Goal: Task Accomplishment & Management: Use online tool/utility

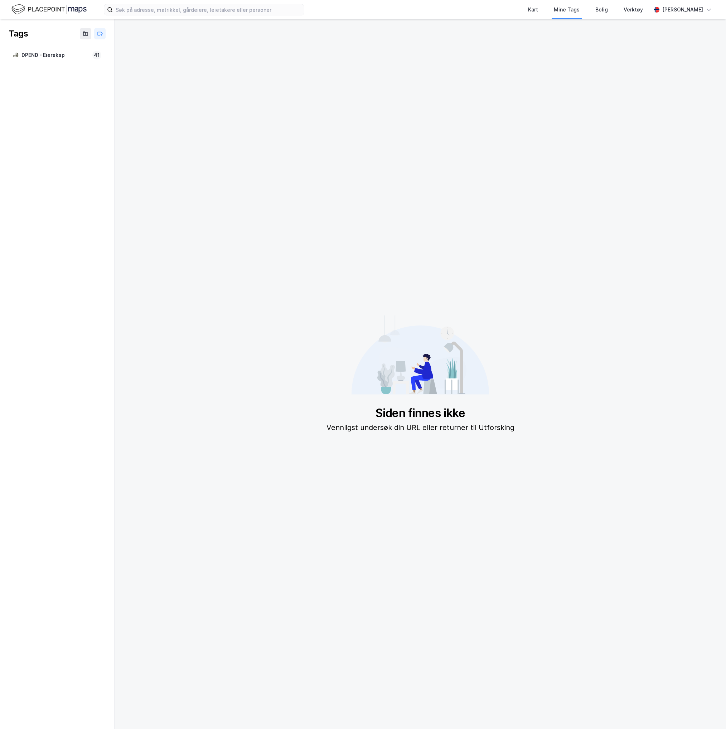
click at [47, 10] on img at bounding box center [48, 9] width 75 height 13
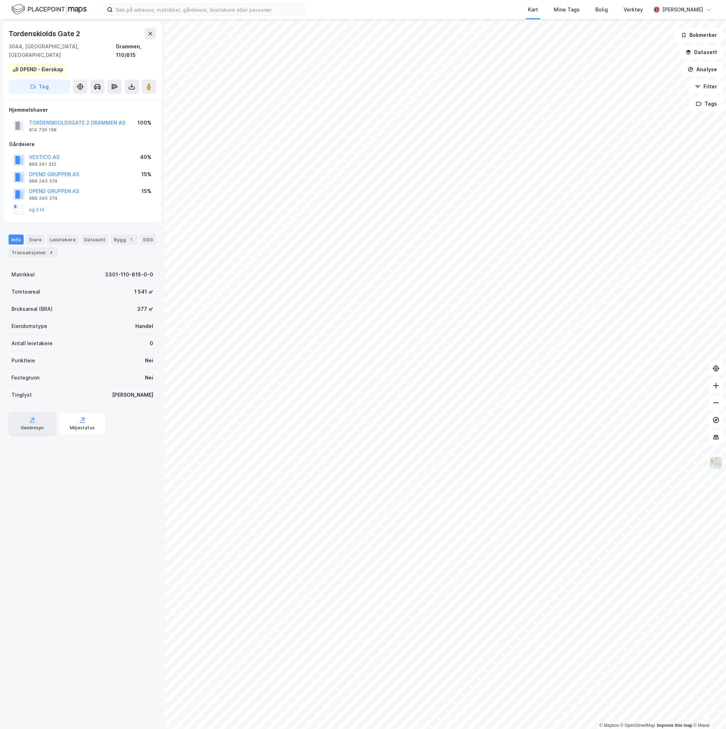
click at [21, 423] on div "Geoinnsyn" at bounding box center [32, 423] width 47 height 23
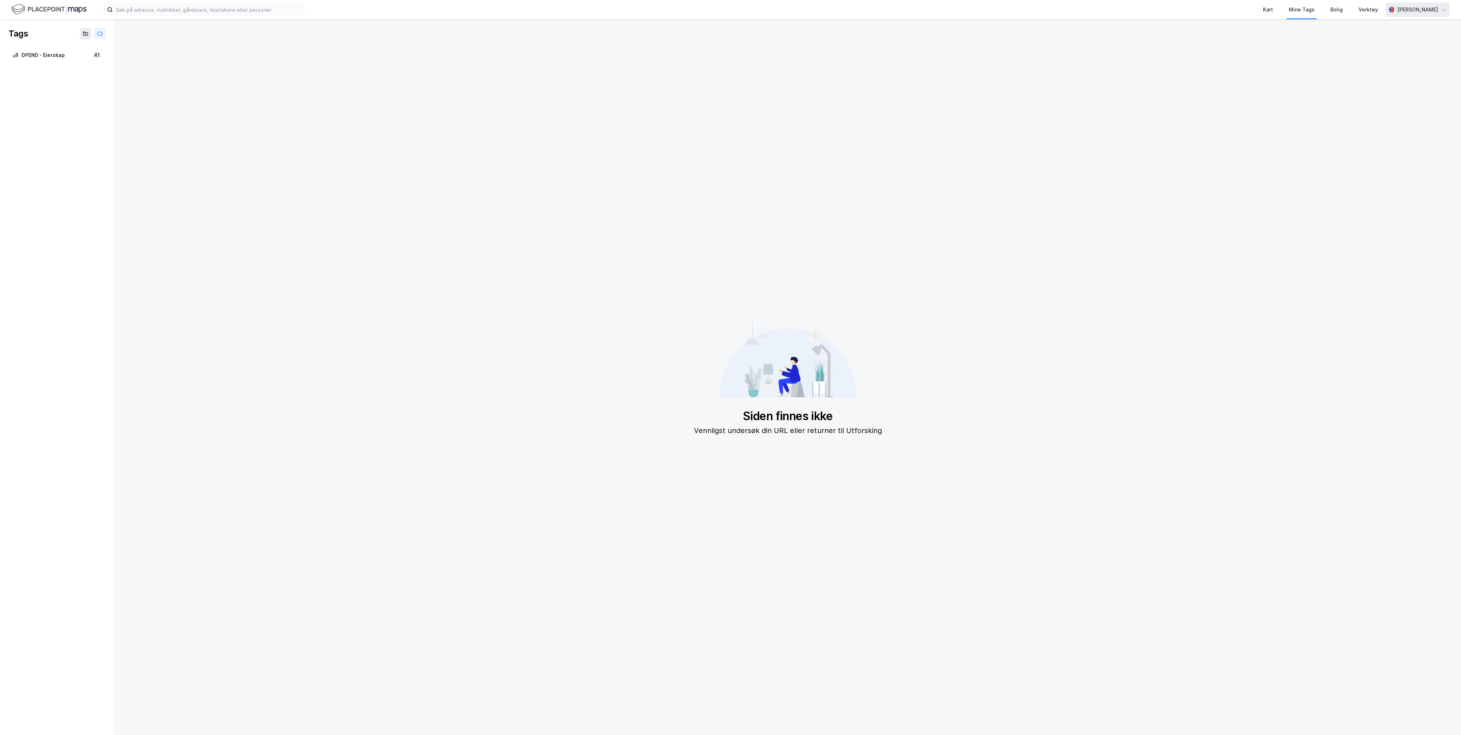
click at [1393, 13] on div "[PERSON_NAME]" at bounding box center [1418, 10] width 64 height 14
click at [1389, 45] on div "Åpne Supervisor portalen" at bounding box center [1403, 44] width 63 height 9
click at [19, 9] on img at bounding box center [48, 9] width 75 height 13
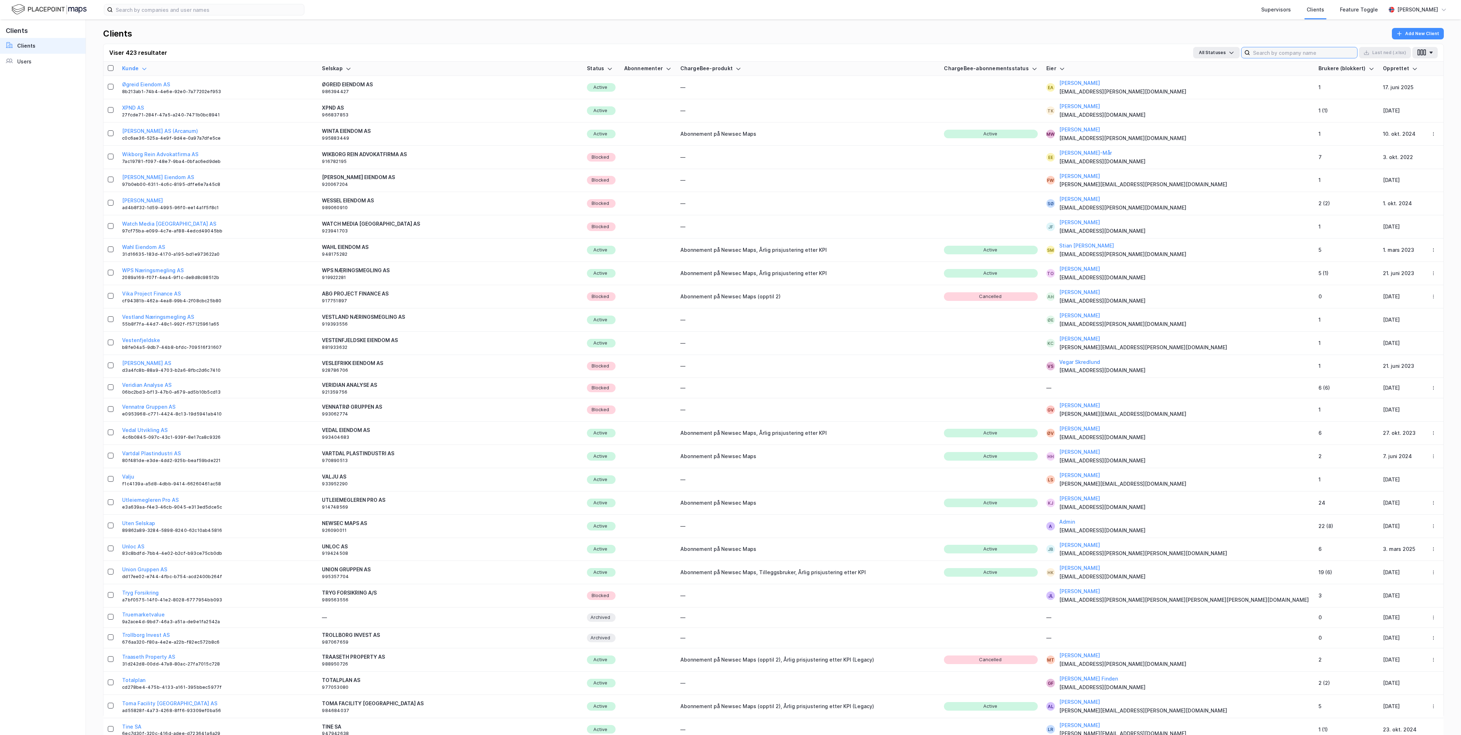
click at [1271, 54] on input at bounding box center [1303, 52] width 107 height 11
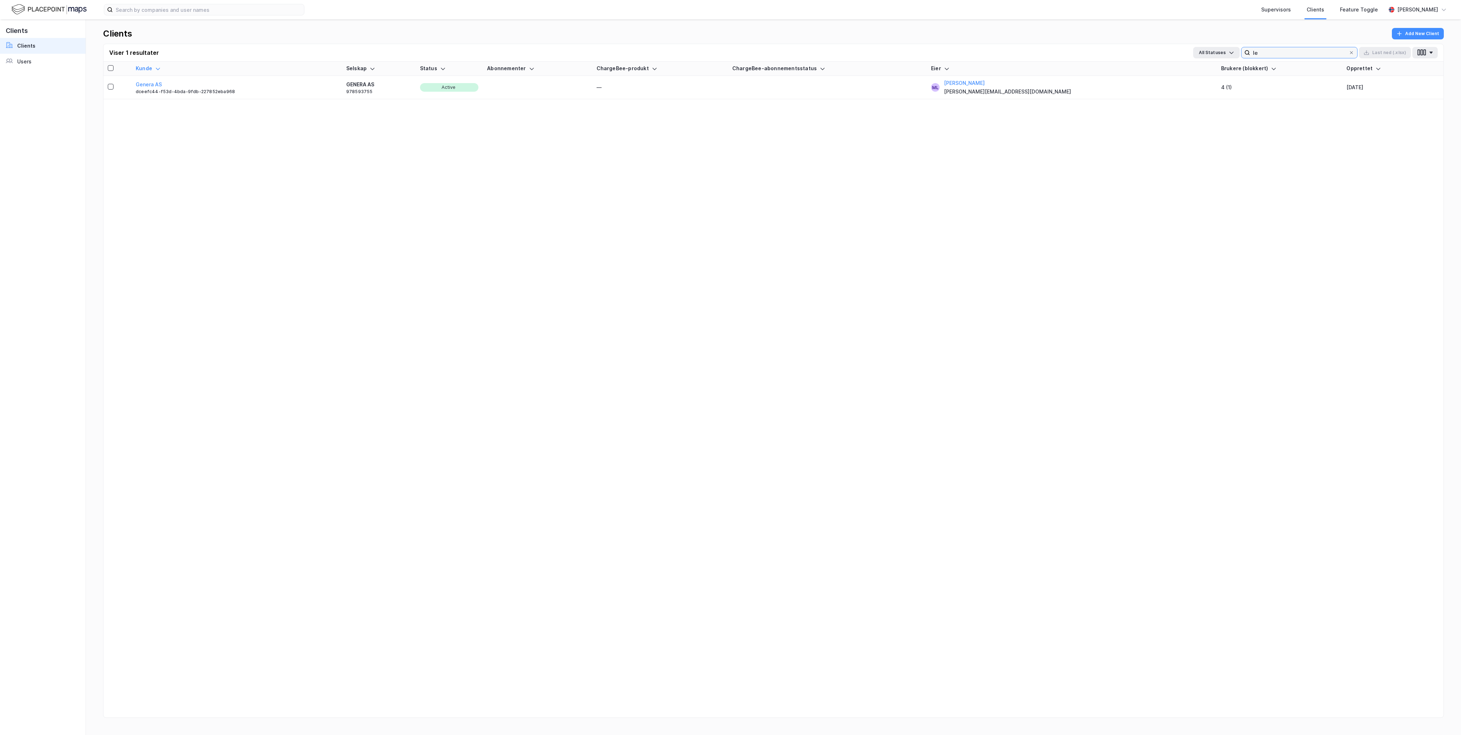
type input "l"
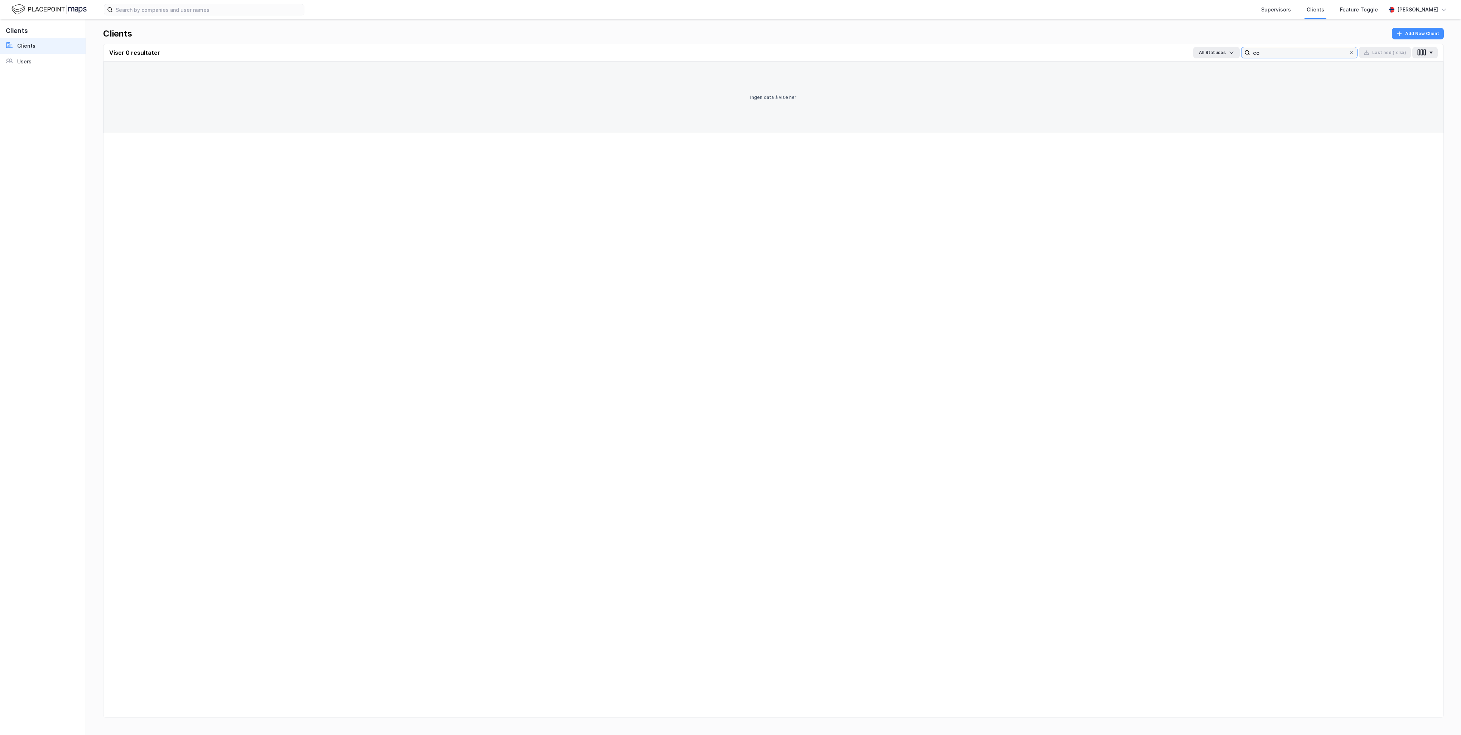
type input "c"
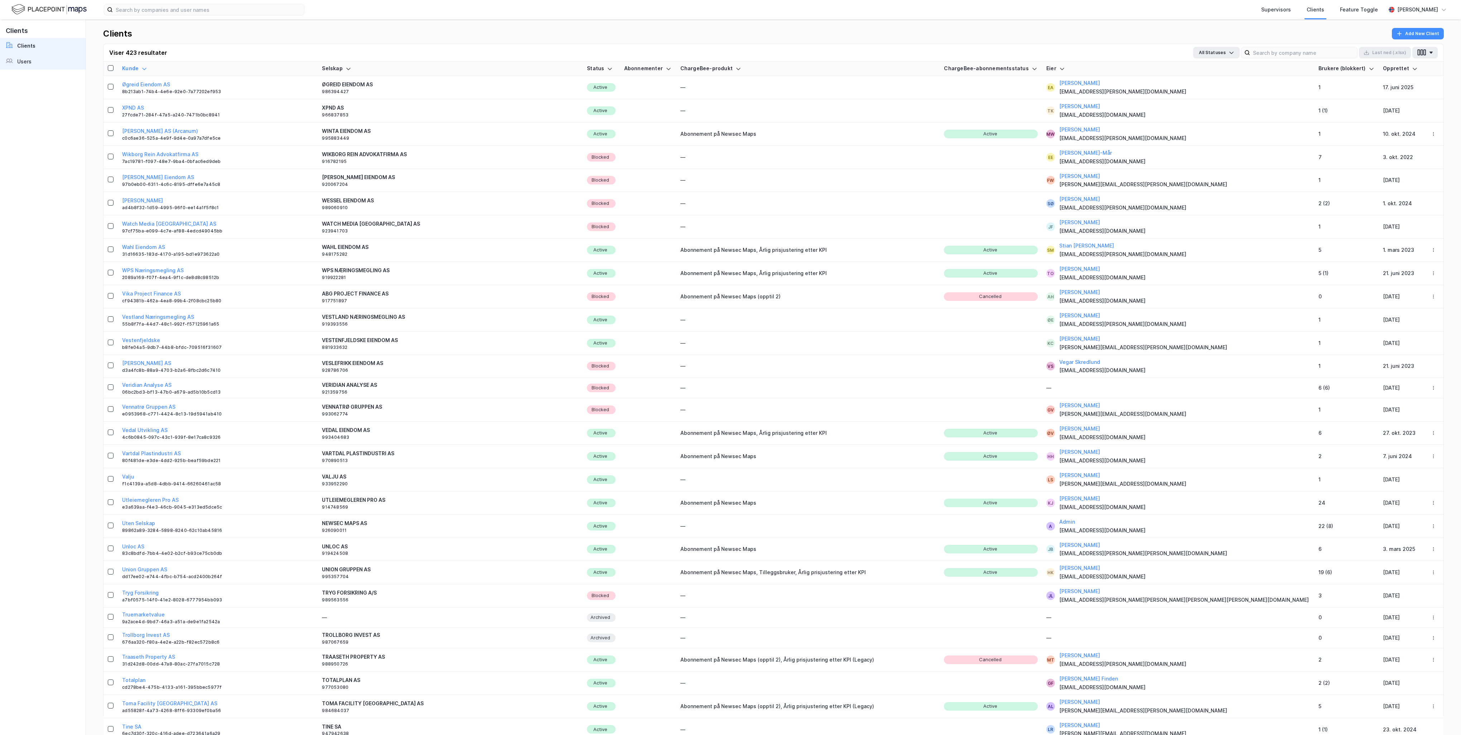
click at [42, 57] on link "Users" at bounding box center [43, 62] width 86 height 16
click at [1284, 50] on input at bounding box center [1303, 52] width 107 height 11
type input "lea"
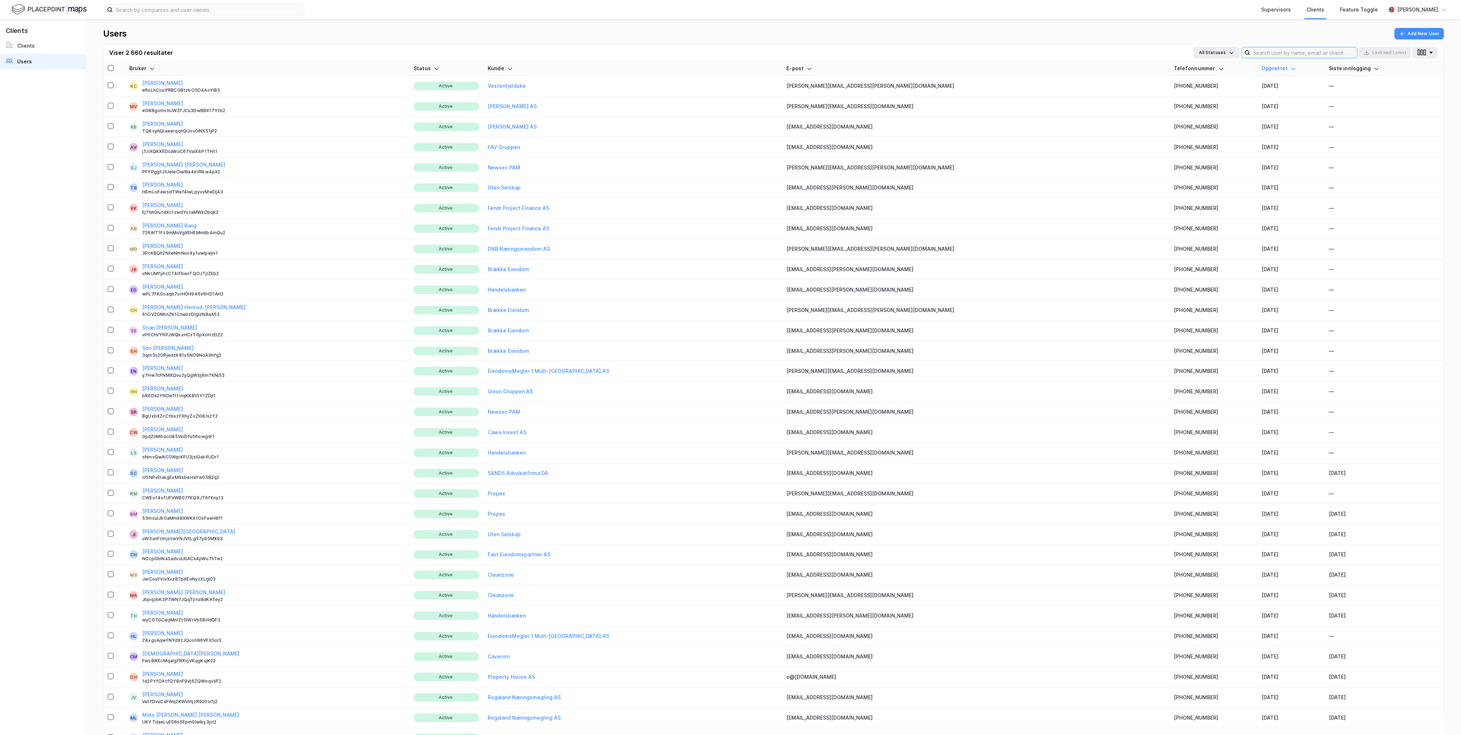
click at [1284, 50] on input at bounding box center [1303, 52] width 107 height 11
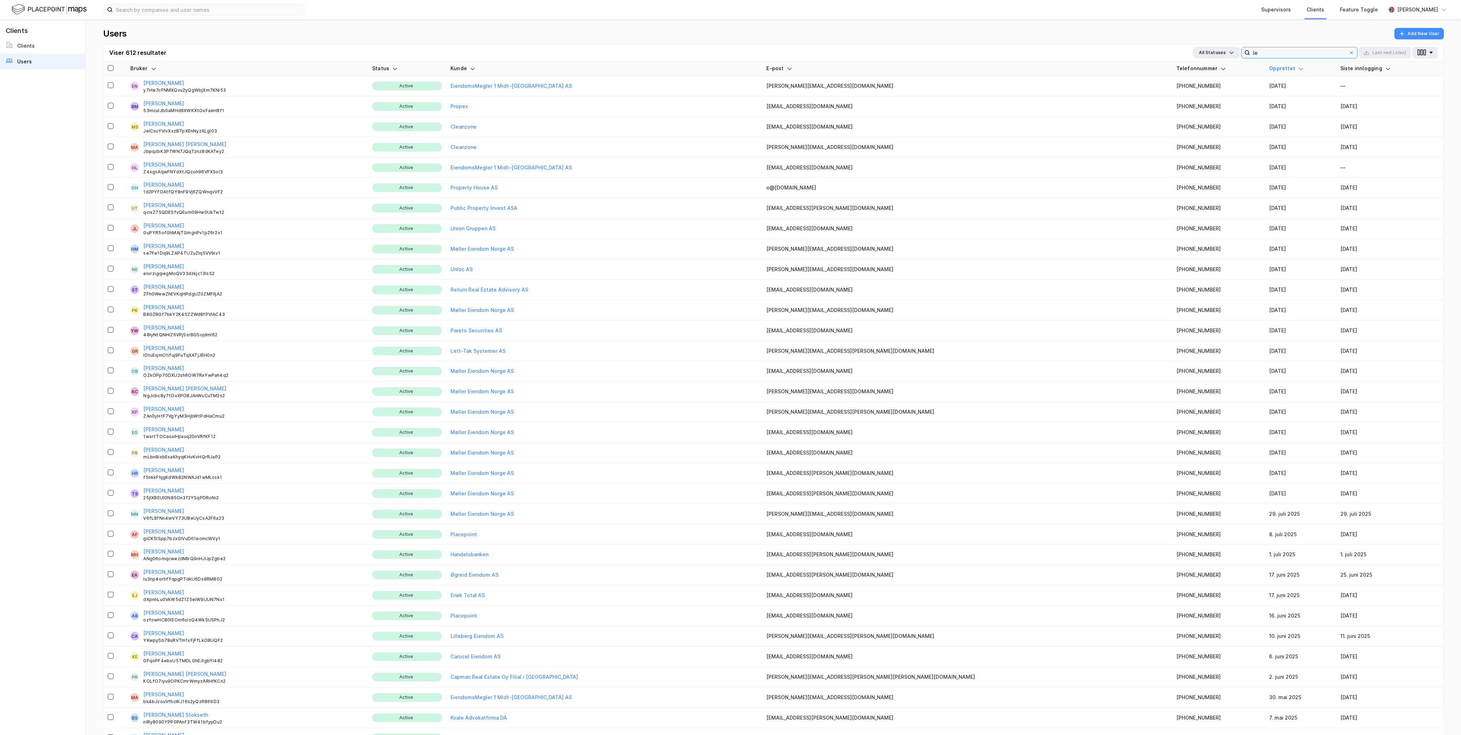
type input "l"
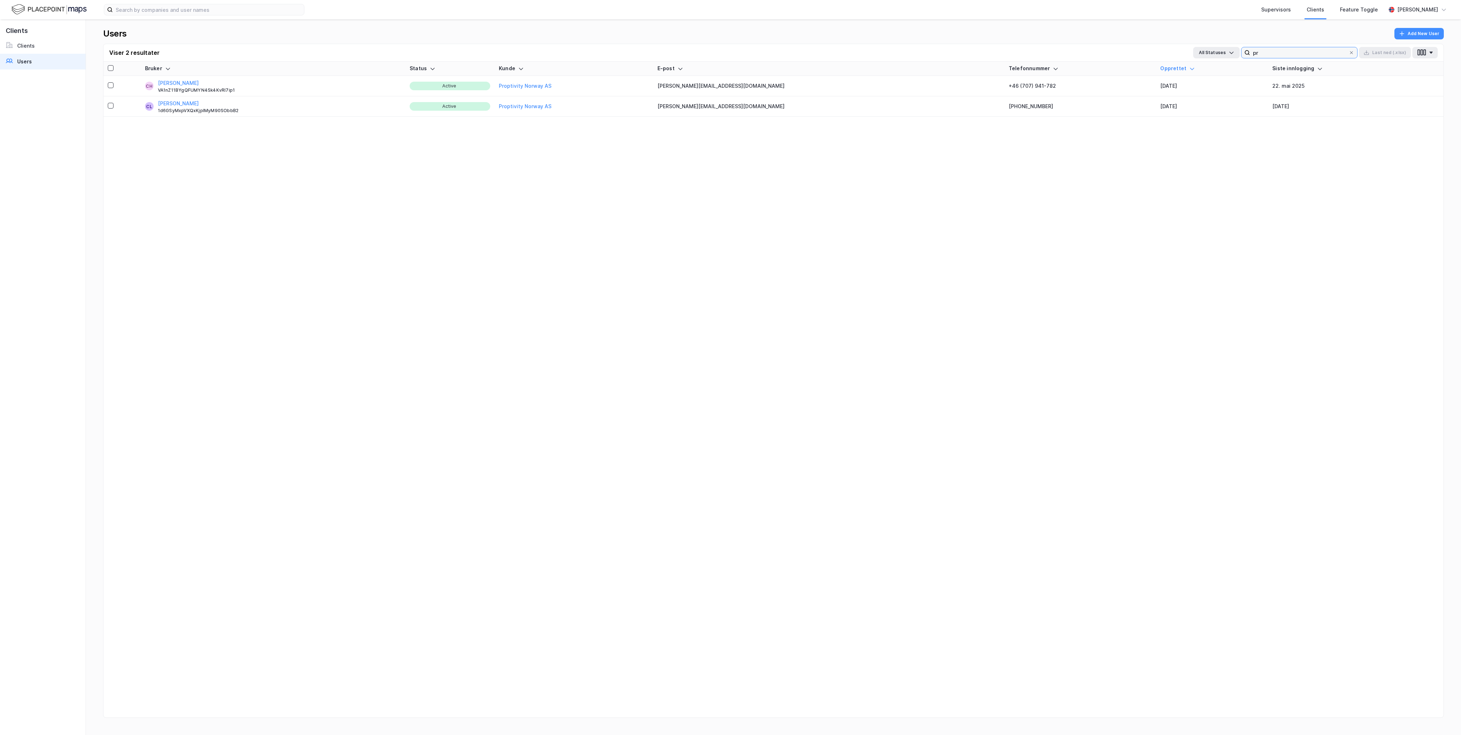
type input "p"
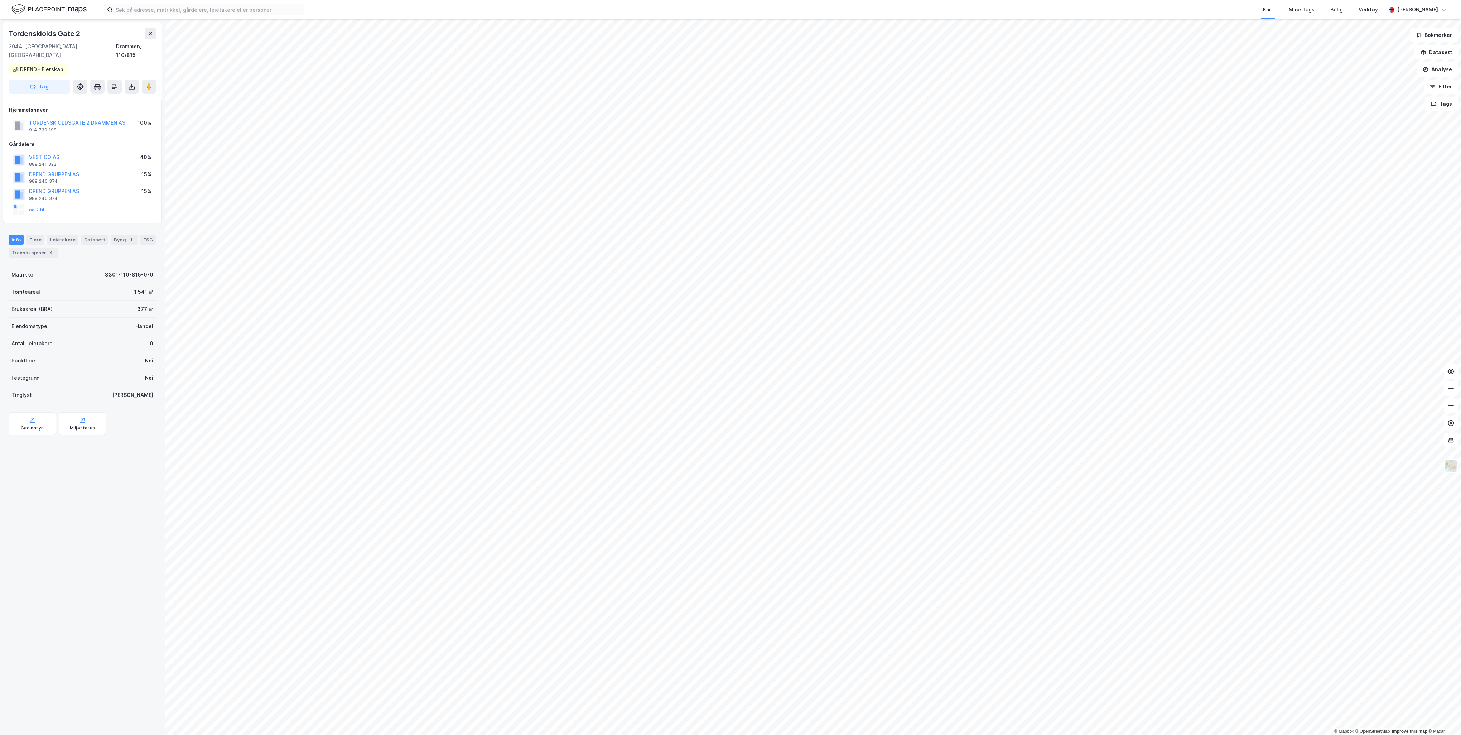
click at [48, 7] on img at bounding box center [48, 9] width 75 height 13
